Goal: Find contact information: Obtain details needed to contact an individual or organization

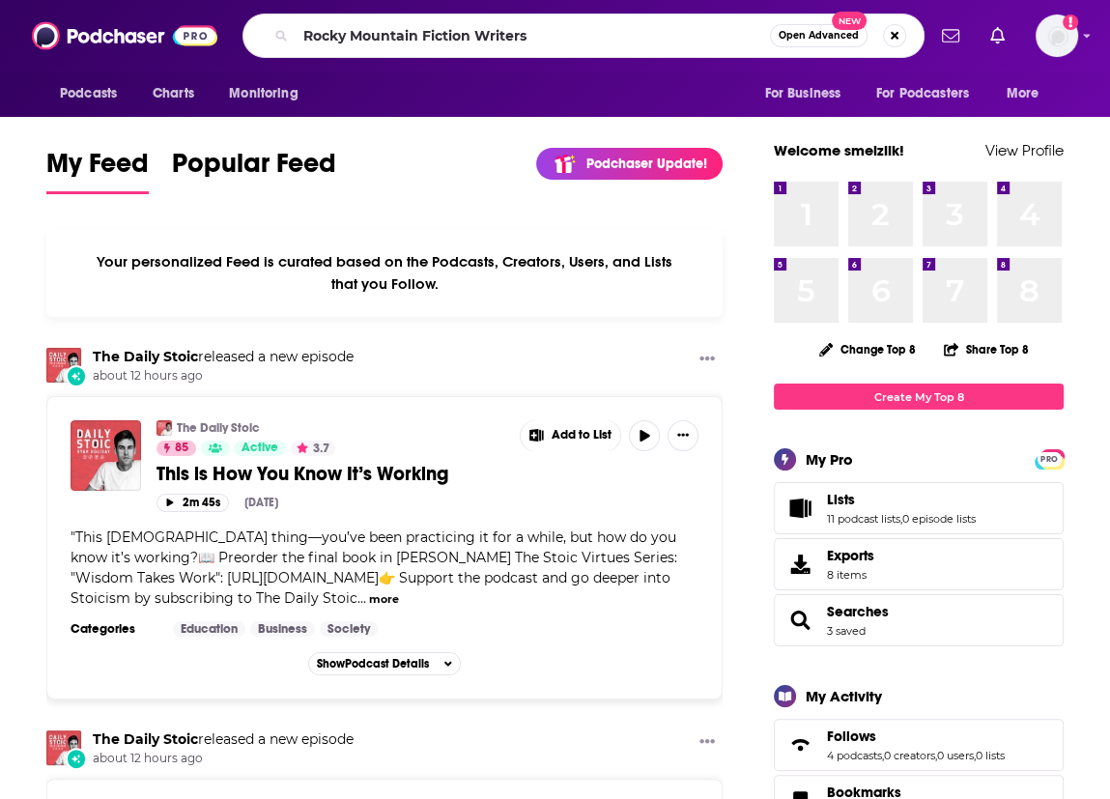
type input "Rocky Mountain Fiction Writers"
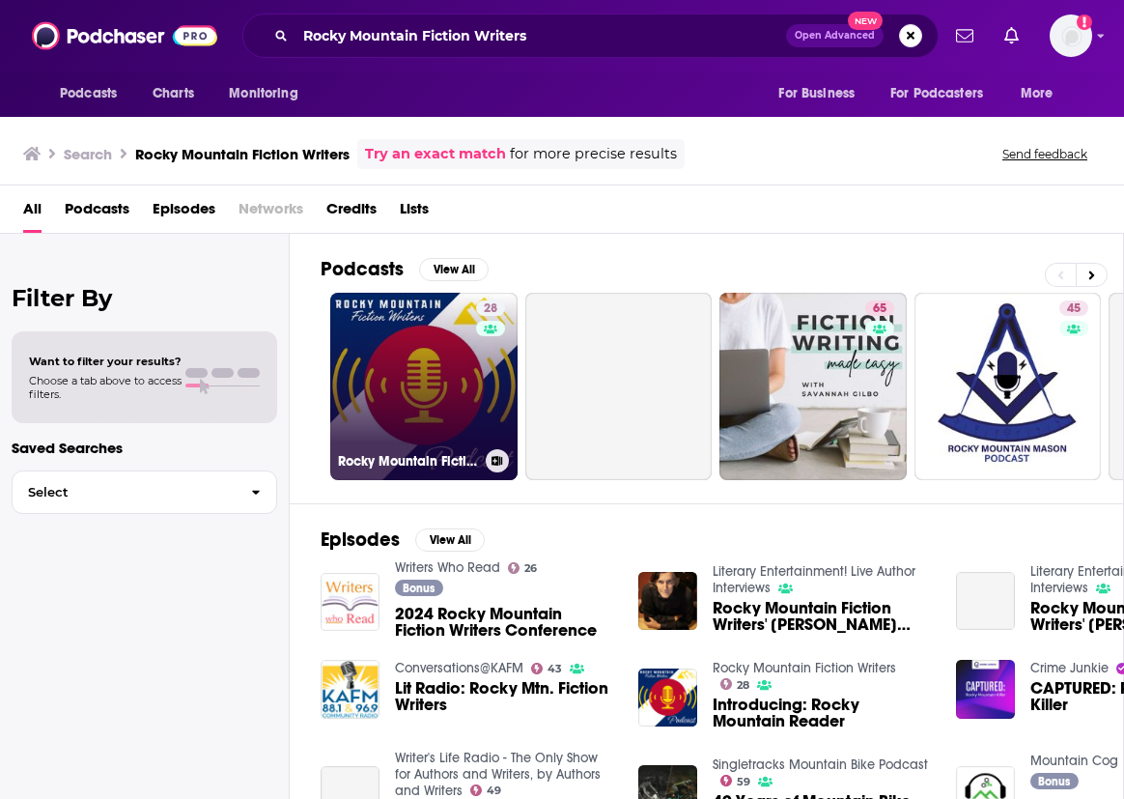
click at [434, 368] on link "28 Rocky Mountain Fiction Writers" at bounding box center [423, 386] width 187 height 187
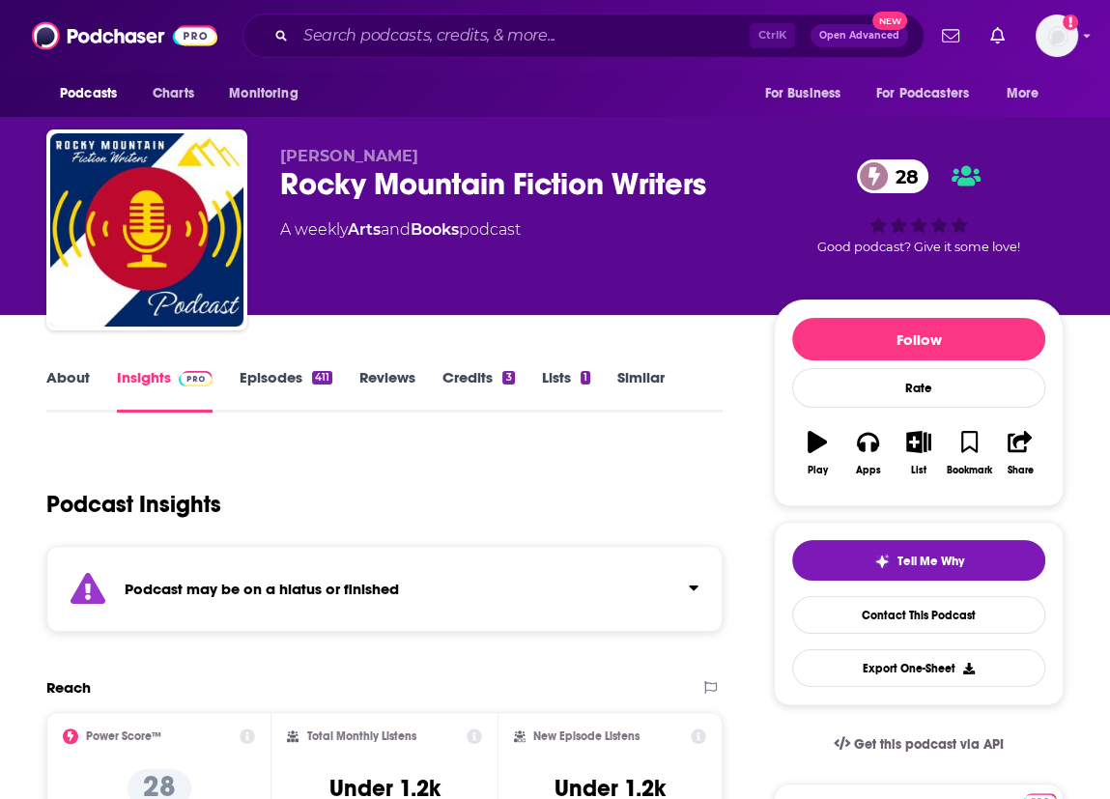
click at [69, 381] on link "About" at bounding box center [67, 390] width 43 height 44
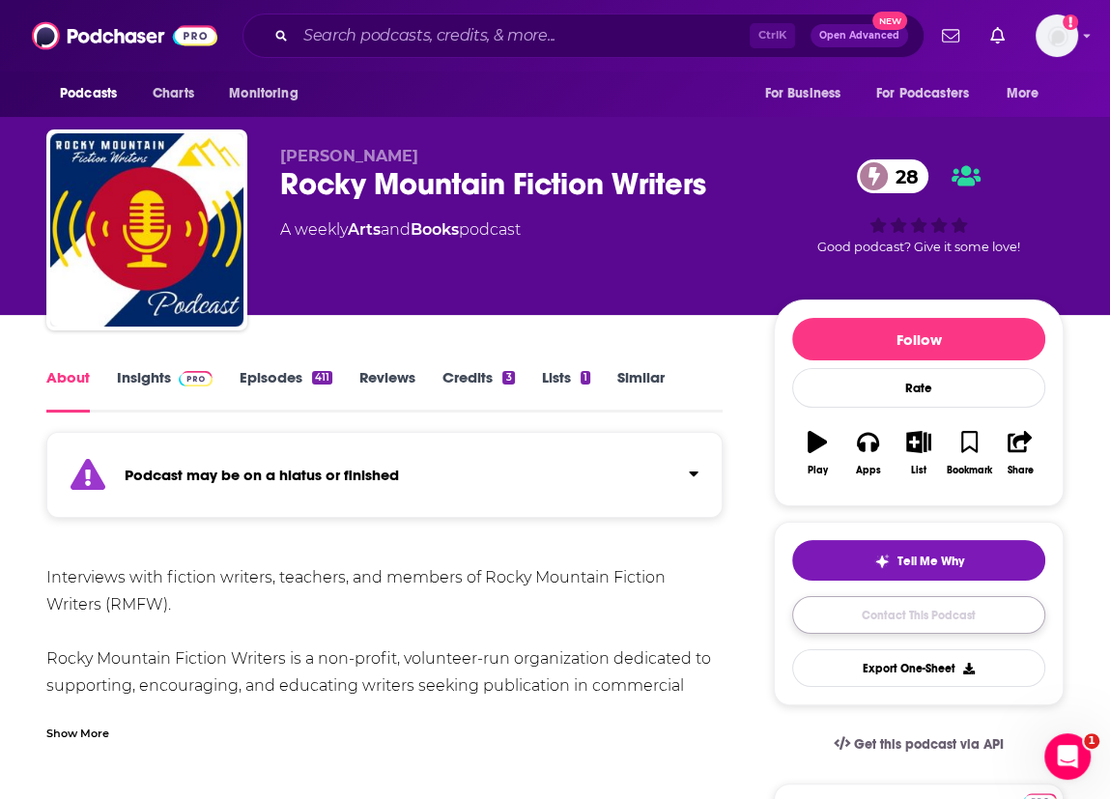
click at [894, 621] on link "Contact This Podcast" at bounding box center [918, 615] width 253 height 38
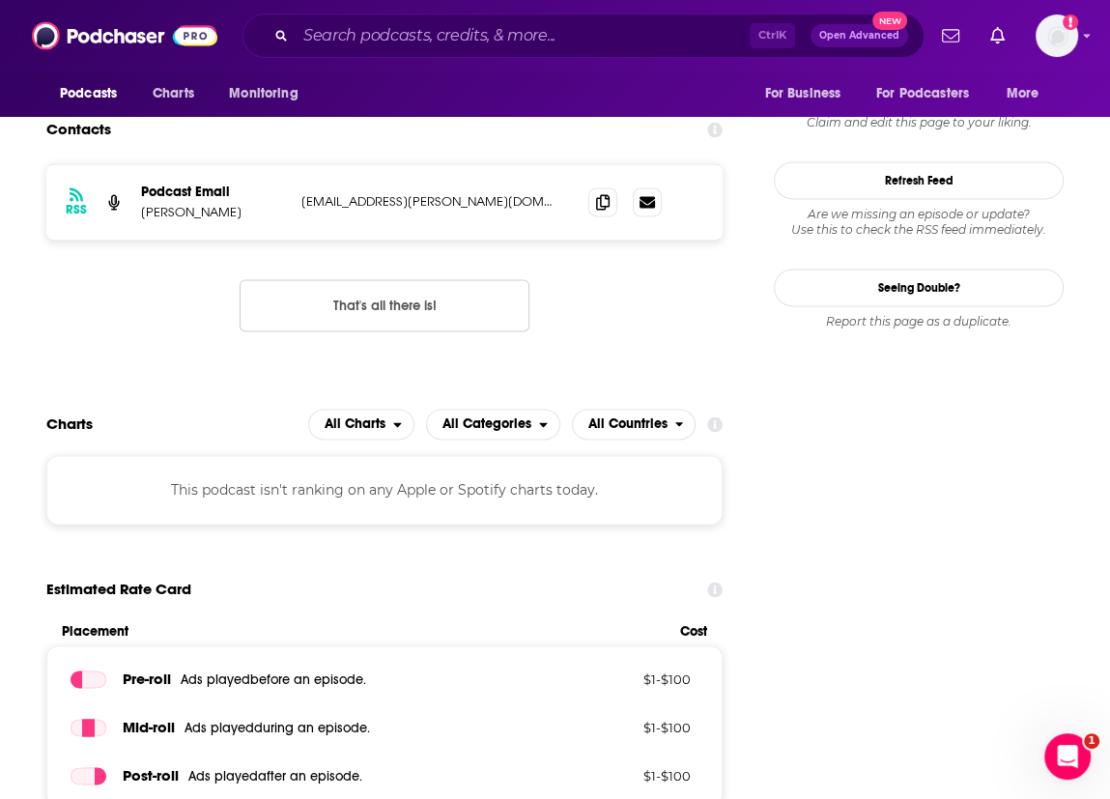
scroll to position [1754, 0]
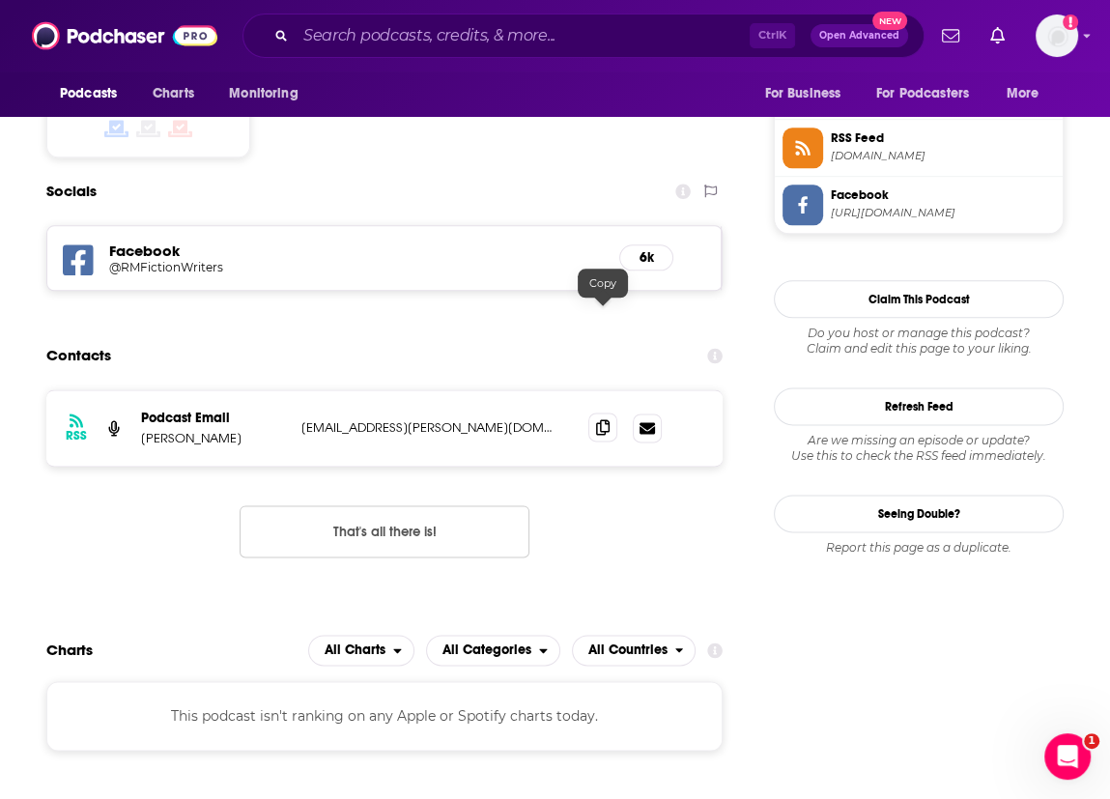
click at [600, 419] on icon at bounding box center [603, 426] width 14 height 15
